Goal: Information Seeking & Learning: Learn about a topic

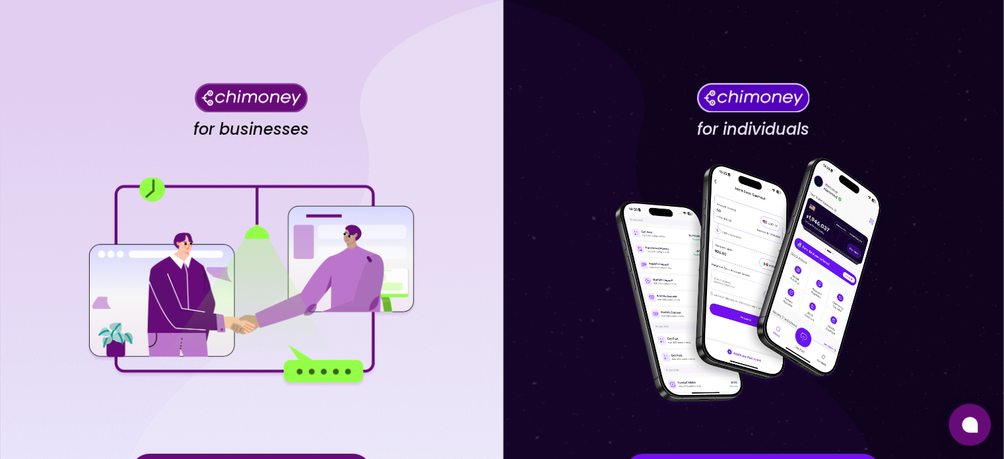
scroll to position [137, 0]
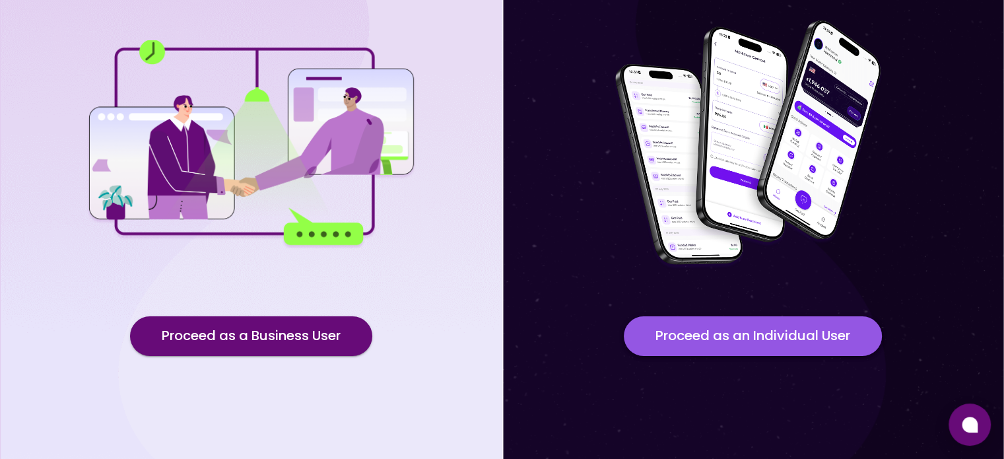
click at [693, 342] on button "Proceed as an Individual User" at bounding box center [753, 336] width 258 height 40
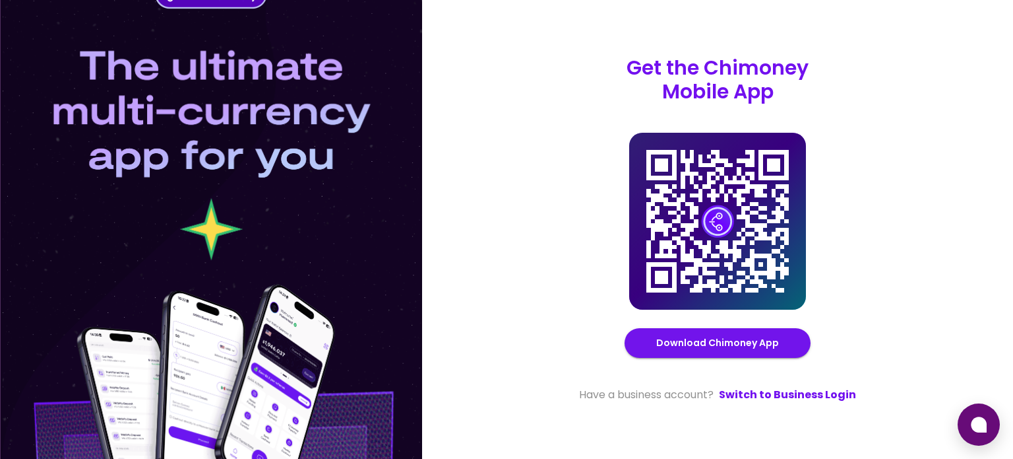
click at [781, 407] on div "Get the Chimoney Mobile App Chimoney Mobile App Download Chimoney App Have a bu…" at bounding box center [717, 229] width 591 height 459
click at [794, 395] on link "Switch to Business Login" at bounding box center [787, 395] width 137 height 16
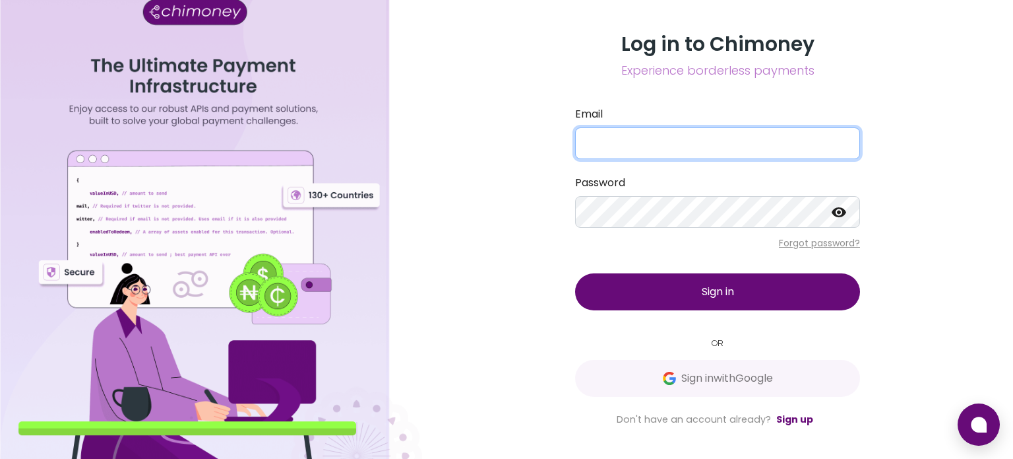
click at [706, 135] on input "Email" at bounding box center [717, 143] width 285 height 32
type input "[EMAIL_ADDRESS][DOMAIN_NAME]"
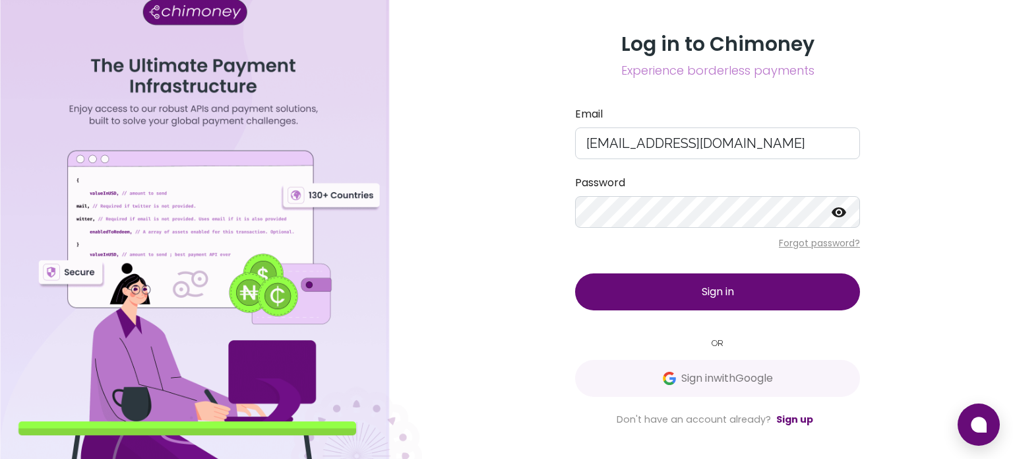
click at [730, 311] on div "Log in to Chimoney Experience borderless payments Email syinka44@gmail.com Pass…" at bounding box center [718, 229] width 317 height 395
click at [708, 295] on span "Sign in" at bounding box center [718, 291] width 32 height 15
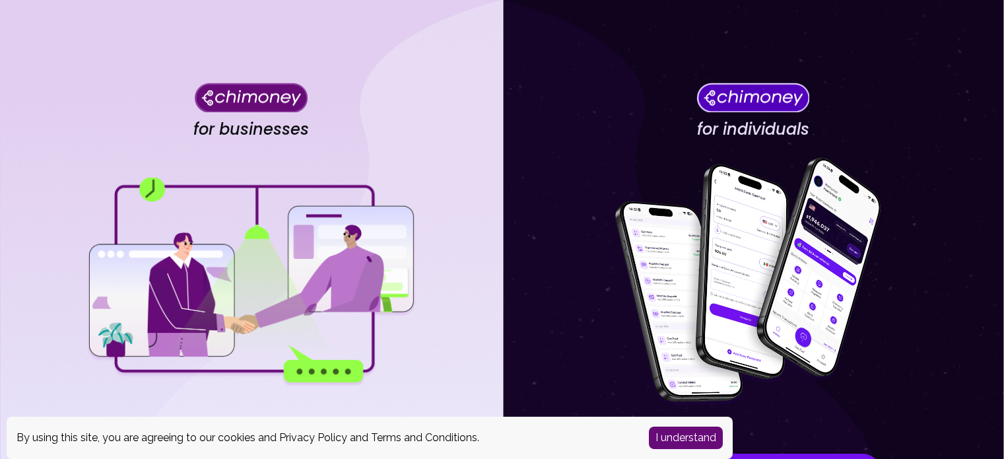
scroll to position [137, 0]
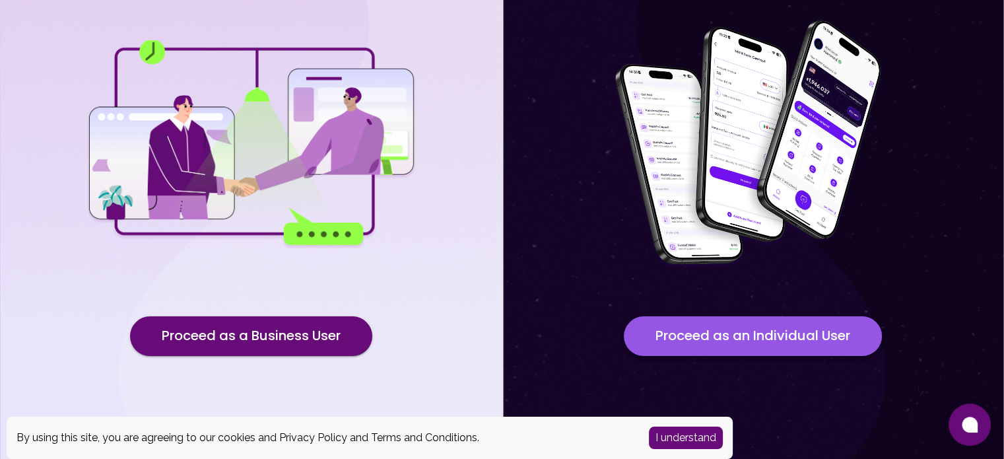
click at [708, 328] on button "Proceed as an Individual User" at bounding box center [753, 336] width 258 height 40
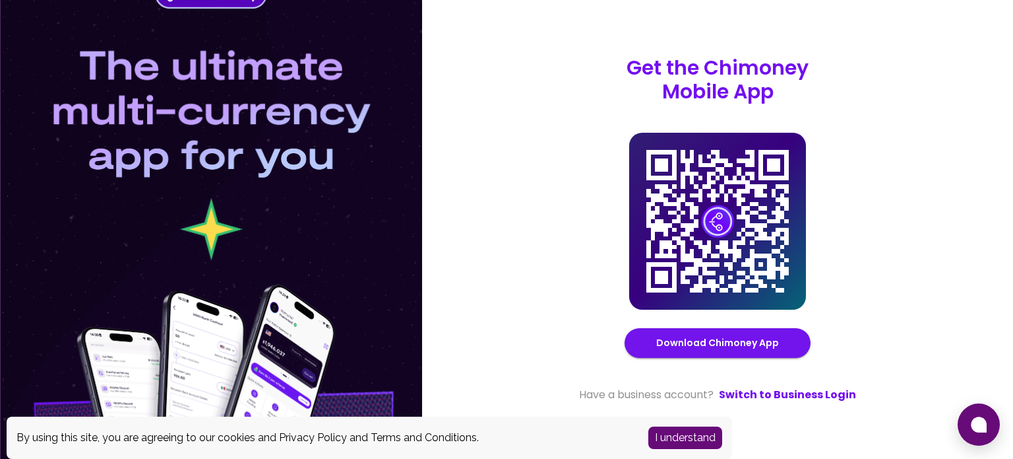
click at [689, 438] on button "I understand" at bounding box center [686, 437] width 74 height 22
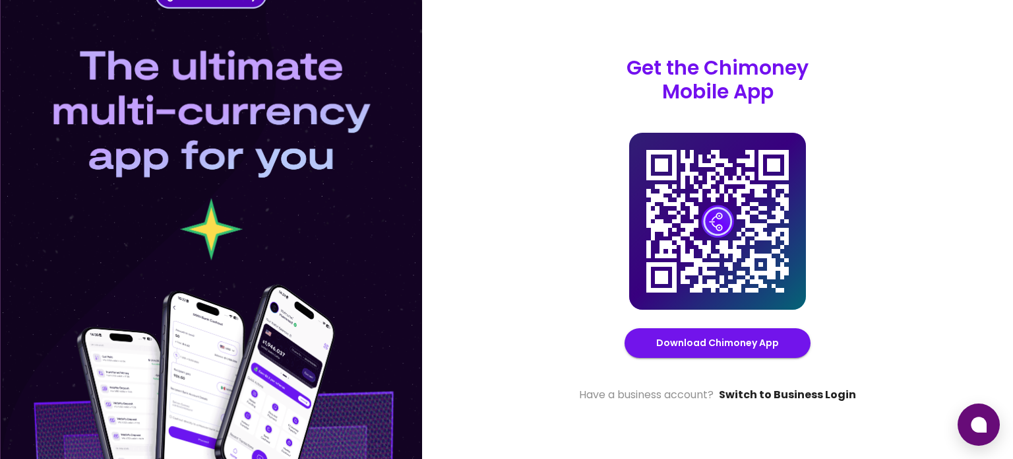
click at [780, 400] on link "Switch to Business Login" at bounding box center [787, 395] width 137 height 16
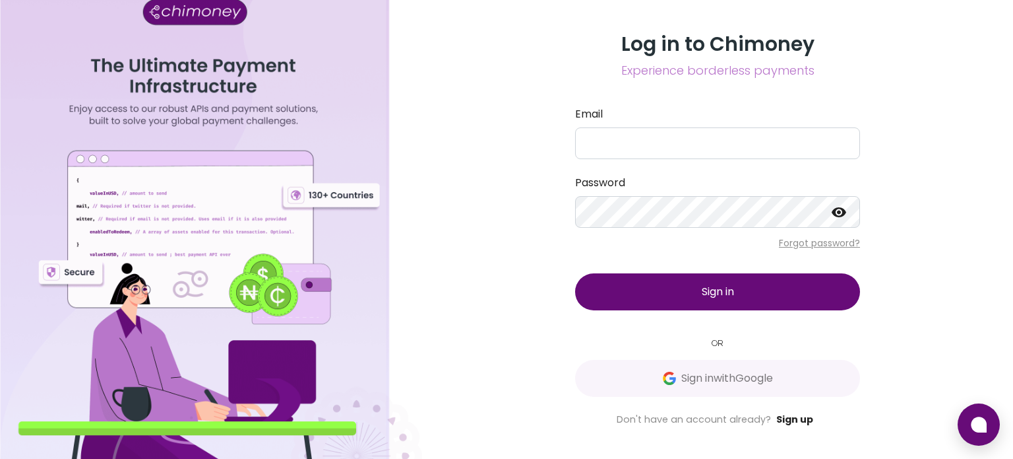
click at [781, 419] on link "Sign up" at bounding box center [795, 418] width 37 height 13
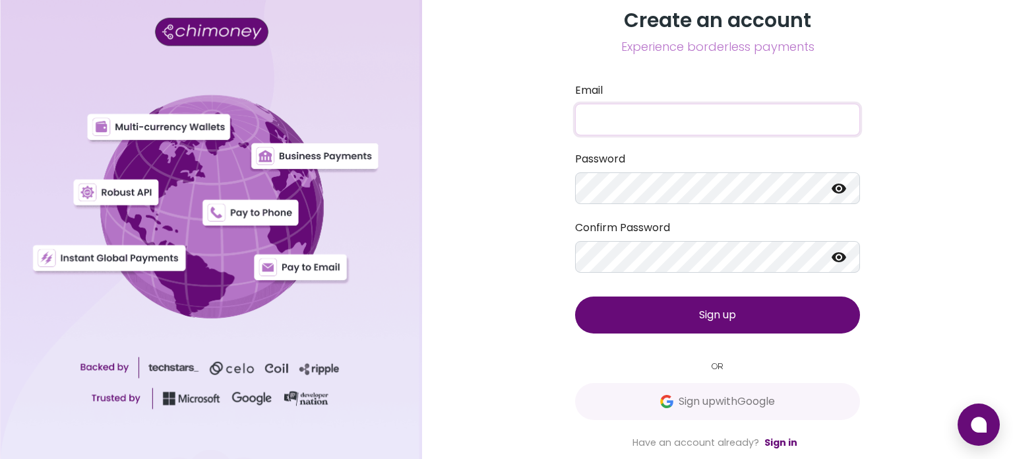
click at [629, 121] on input "Email" at bounding box center [717, 120] width 285 height 32
type input "[EMAIL_ADDRESS][DOMAIN_NAME]"
click at [730, 324] on button "Sign up" at bounding box center [717, 314] width 285 height 37
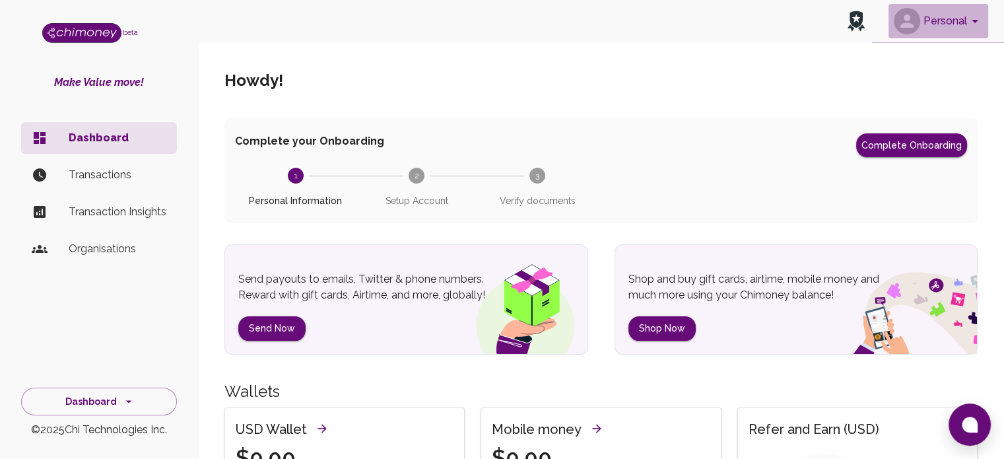
click at [966, 28] on button "Personal" at bounding box center [938, 21] width 100 height 34
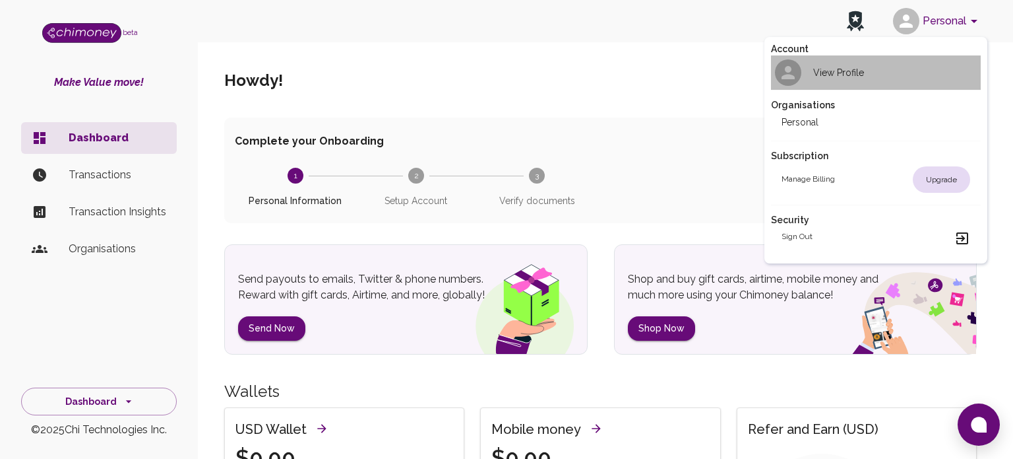
click at [855, 77] on h2 "View Profile" at bounding box center [839, 72] width 51 height 13
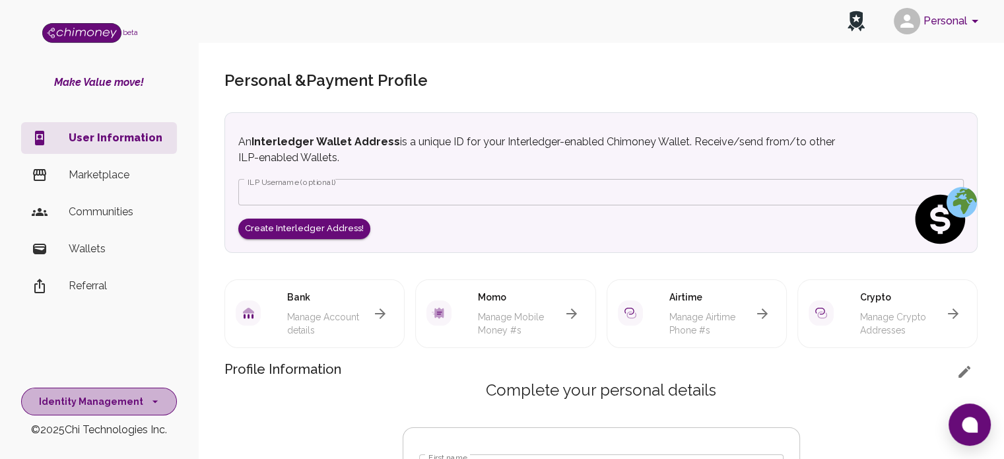
click at [113, 399] on button "Identity Management" at bounding box center [99, 401] width 156 height 28
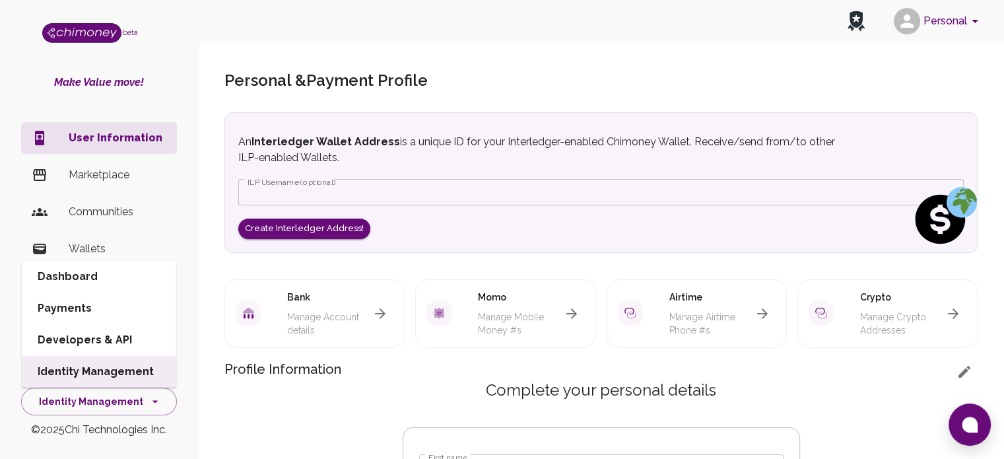
click at [98, 337] on li "Developers & API" at bounding box center [99, 340] width 154 height 32
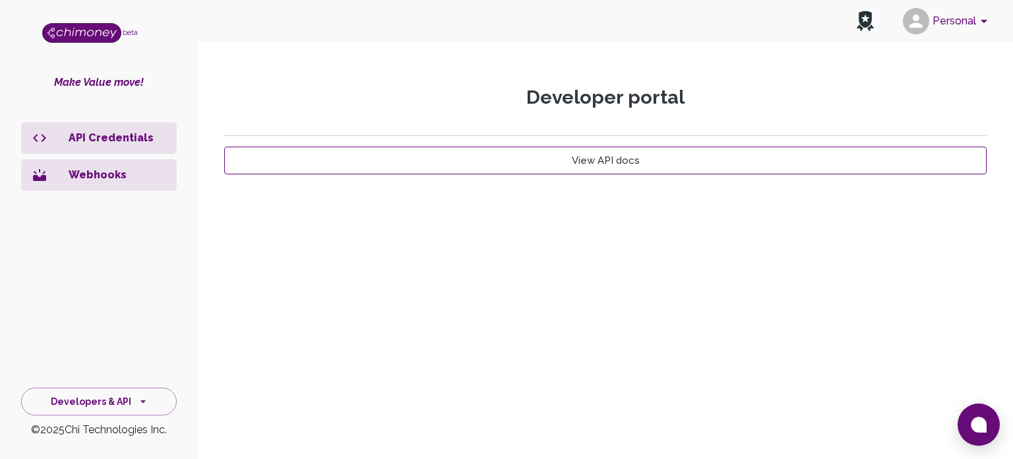
click at [330, 160] on link "View API docs" at bounding box center [605, 160] width 763 height 28
